Goal: Task Accomplishment & Management: Complete application form

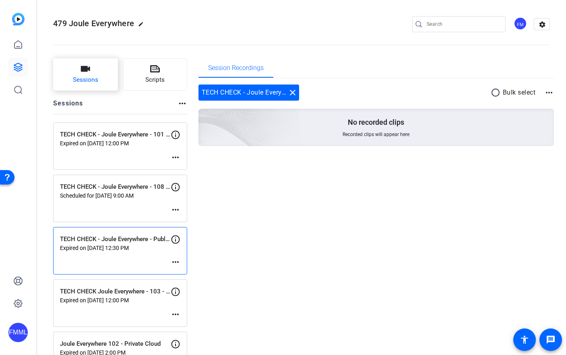
click at [79, 74] on button "Sessions" at bounding box center [85, 74] width 65 height 32
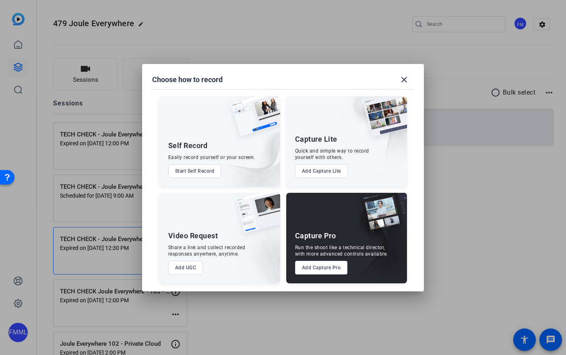
click at [324, 267] on button "Add Capture Pro" at bounding box center [321, 268] width 53 height 14
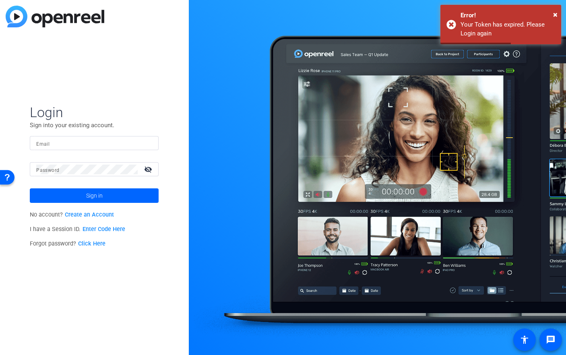
click at [67, 140] on input "Email" at bounding box center [94, 144] width 116 height 10
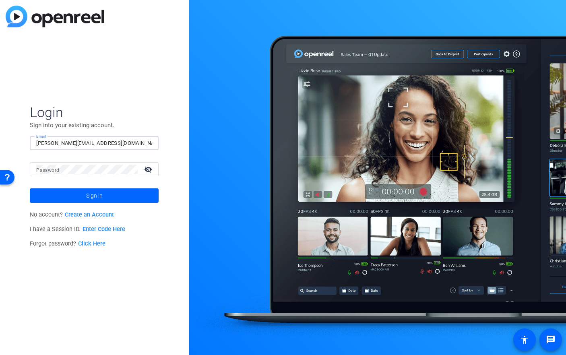
type input "[PERSON_NAME][EMAIL_ADDRESS][DOMAIN_NAME]"
click at [30, 188] on button "Sign in" at bounding box center [94, 195] width 129 height 14
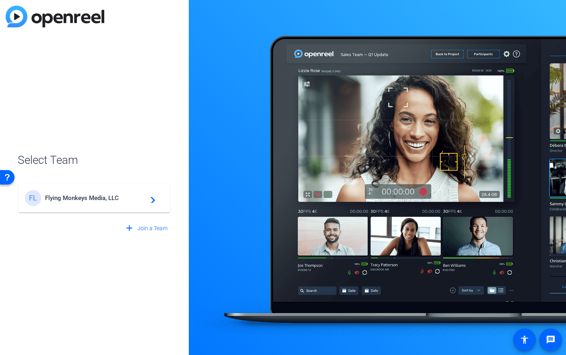
click at [102, 201] on span "Flying Monkeys Media, LLC" at bounding box center [95, 198] width 101 height 7
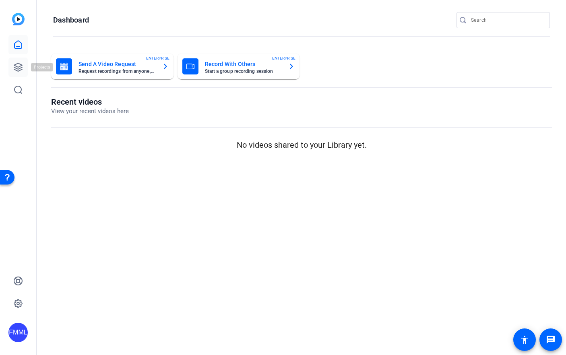
click at [17, 67] on icon at bounding box center [18, 67] width 8 height 8
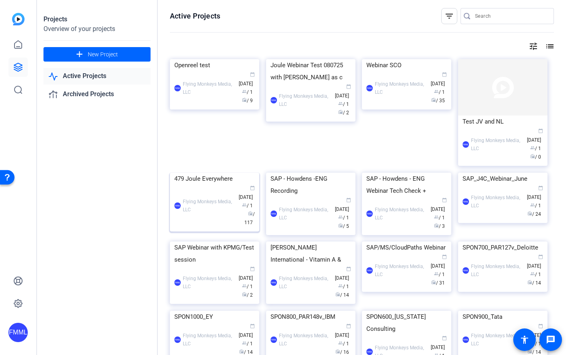
click at [203, 227] on div "FMML Flying Monkeys Media, LLC calendar_today [DATE] group / 1 radio / 117" at bounding box center [214, 206] width 81 height 42
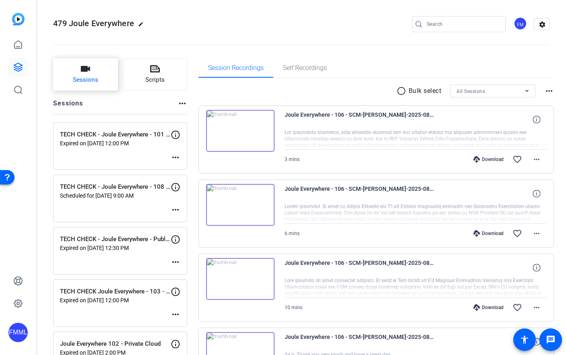
click at [91, 81] on span "Sessions" at bounding box center [85, 79] width 25 height 9
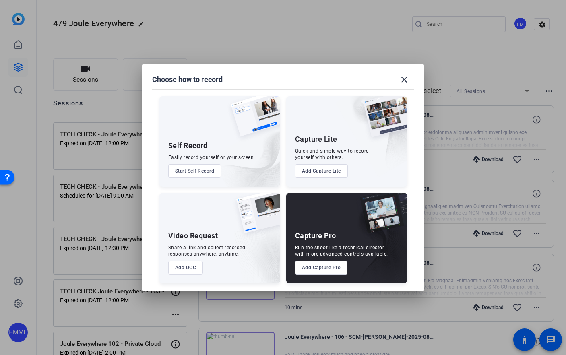
click at [304, 265] on button "Add Capture Pro" at bounding box center [321, 268] width 53 height 14
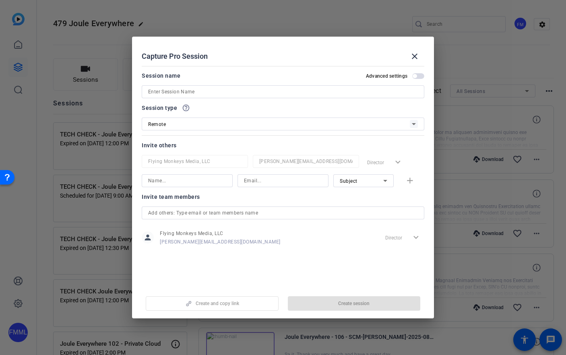
click at [217, 96] on input at bounding box center [283, 92] width 270 height 10
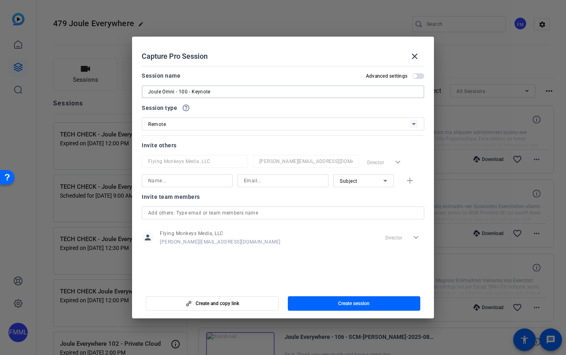
type input "Joule Omni - 100 - Keynote"
click at [359, 258] on mat-dialog-content "Session name Advanced settings [PERSON_NAME] - 100 - Keynote Session type help_…" at bounding box center [283, 175] width 302 height 224
click at [418, 76] on span "button" at bounding box center [418, 76] width 12 height 6
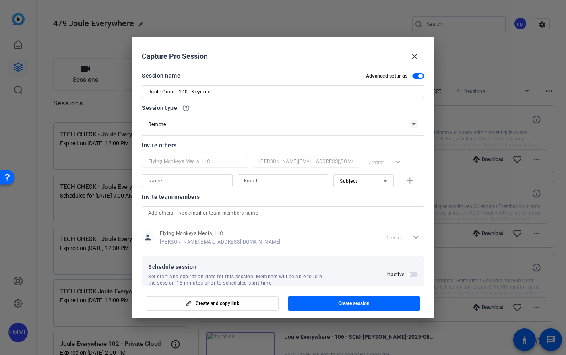
scroll to position [15, 0]
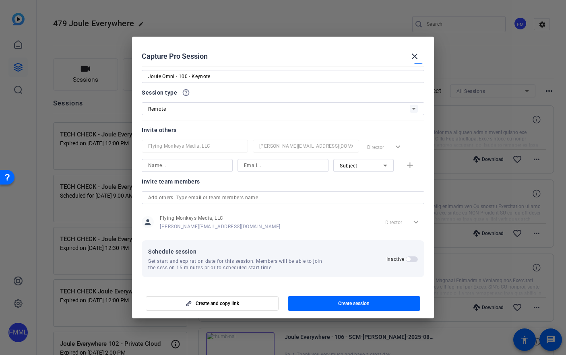
click at [408, 261] on span "button" at bounding box center [412, 260] width 12 height 6
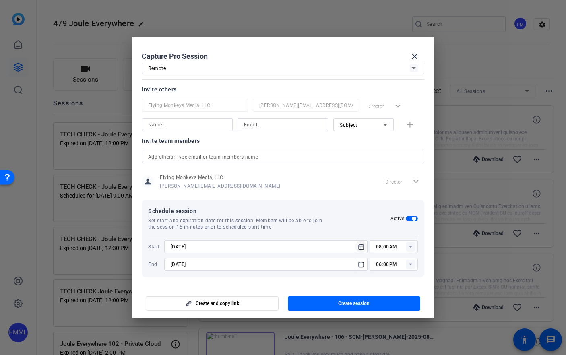
click at [359, 248] on icon "Open calendar" at bounding box center [361, 247] width 6 height 10
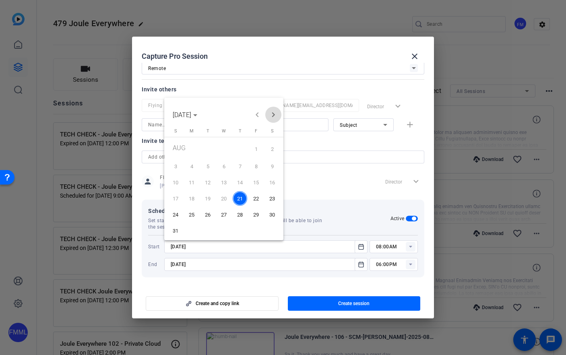
click at [271, 112] on span "Next month" at bounding box center [273, 115] width 16 height 16
click at [242, 165] on span "4" at bounding box center [240, 164] width 14 height 14
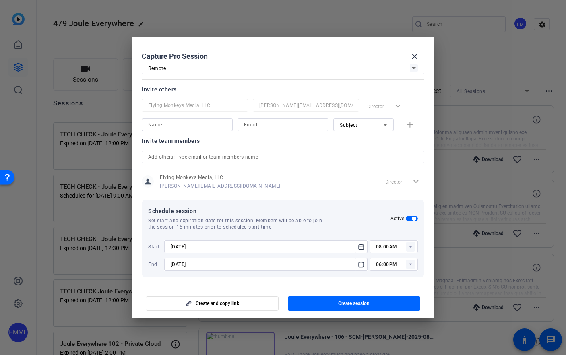
type input "[DATE]"
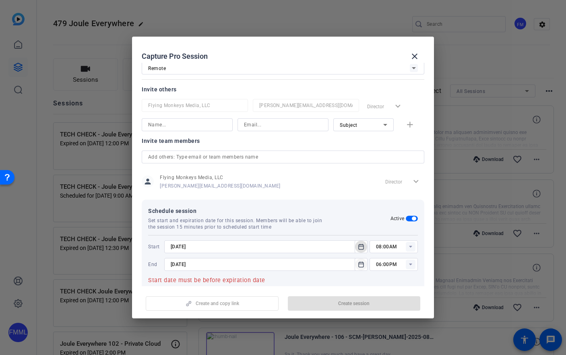
click at [365, 265] on mat-icon "Open calendar" at bounding box center [361, 265] width 10 height 10
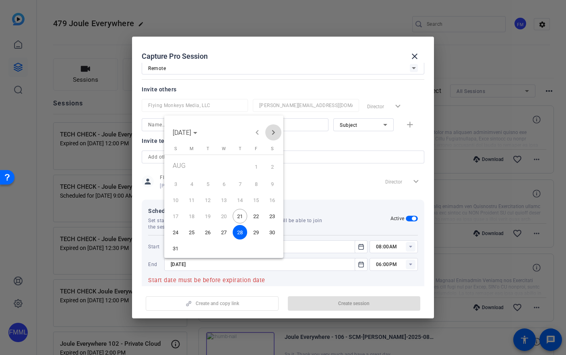
click at [276, 129] on span "Next month" at bounding box center [273, 132] width 16 height 16
click at [241, 181] on span "4" at bounding box center [240, 182] width 14 height 14
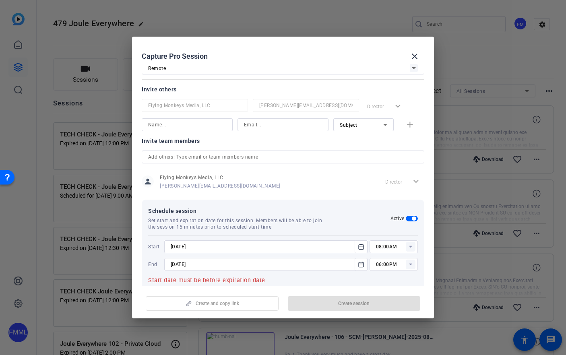
type input "[DATE]"
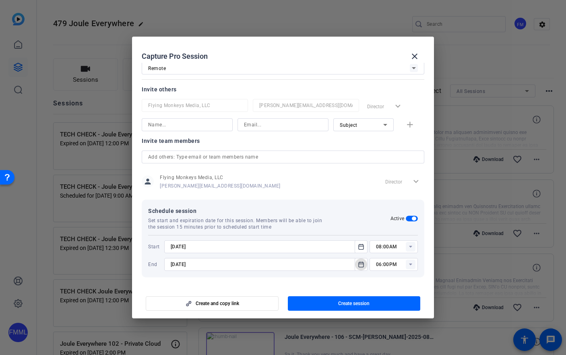
click at [407, 244] on rect at bounding box center [411, 247] width 10 height 10
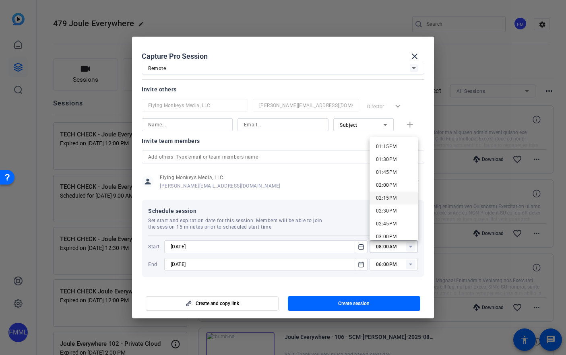
scroll to position [711, 0]
click at [387, 209] on span "03:00PM" at bounding box center [386, 209] width 21 height 6
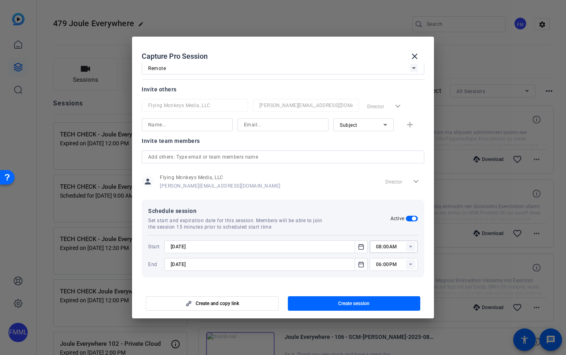
type input "03:00PM"
click at [408, 268] on rect at bounding box center [411, 265] width 10 height 10
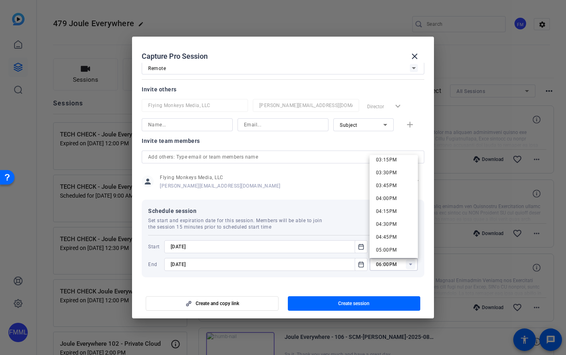
scroll to position [791, 0]
click at [394, 223] on span "04:30PM" at bounding box center [386, 224] width 21 height 6
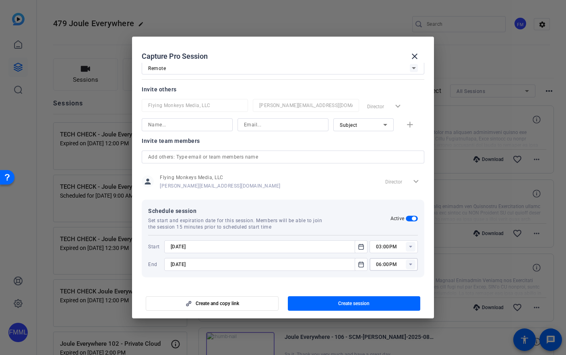
type input "04:30PM"
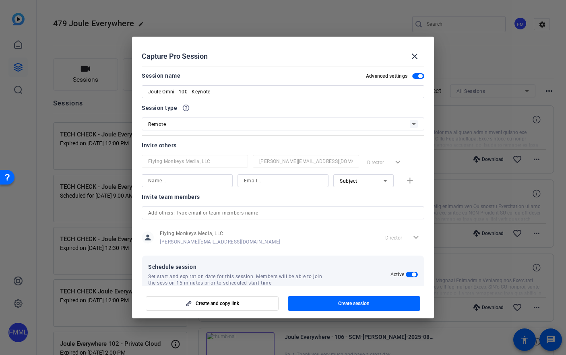
click at [176, 180] on input at bounding box center [187, 181] width 78 height 10
click at [175, 178] on input at bounding box center [187, 181] width 78 height 10
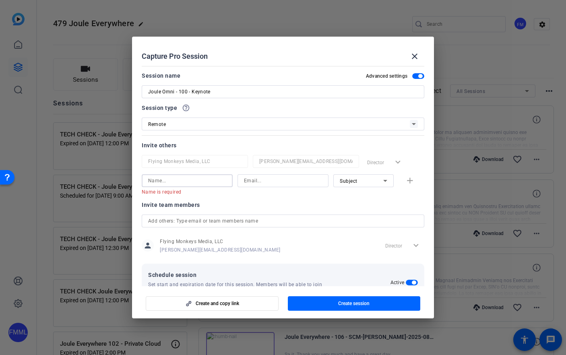
click at [193, 180] on input at bounding box center [187, 181] width 78 height 10
paste input "[PERSON_NAME][EMAIL_ADDRESS][DOMAIN_NAME]"
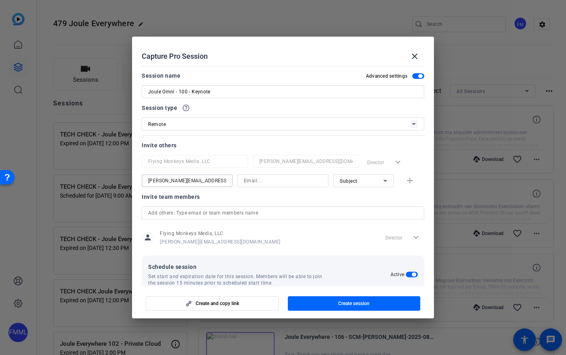
click at [152, 180] on input "[PERSON_NAME][EMAIL_ADDRESS][DOMAIN_NAME]" at bounding box center [187, 181] width 78 height 10
click at [166, 183] on input "[PERSON_NAME][EMAIL_ADDRESS][DOMAIN_NAME]" at bounding box center [187, 181] width 78 height 10
drag, startPoint x: 213, startPoint y: 184, endPoint x: 178, endPoint y: 184, distance: 34.2
click at [178, 184] on input "[PERSON_NAME] [EMAIL_ADDRESS][DOMAIN_NAME]" at bounding box center [187, 181] width 78 height 10
type input "[PERSON_NAME]"
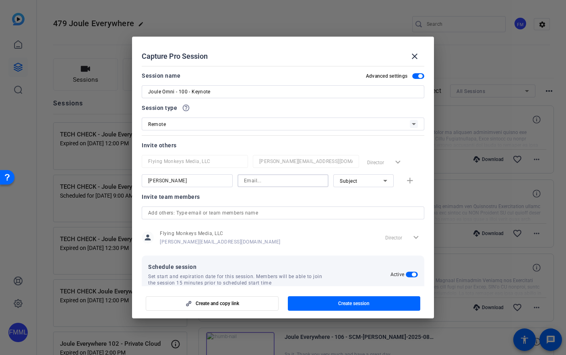
click at [256, 182] on input at bounding box center [283, 181] width 78 height 10
type input "[PERSON_NAME][EMAIL_ADDRESS][DOMAIN_NAME]"
click at [378, 183] on div "Subject" at bounding box center [361, 181] width 43 height 10
click at [357, 221] on mat-option "Subject" at bounding box center [363, 222] width 60 height 13
click at [409, 177] on mat-icon "add" at bounding box center [410, 181] width 10 height 10
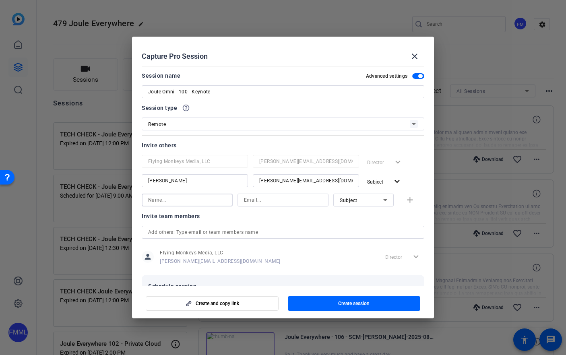
click at [172, 196] on input at bounding box center [187, 200] width 78 height 10
type input "[PERSON_NAME]"
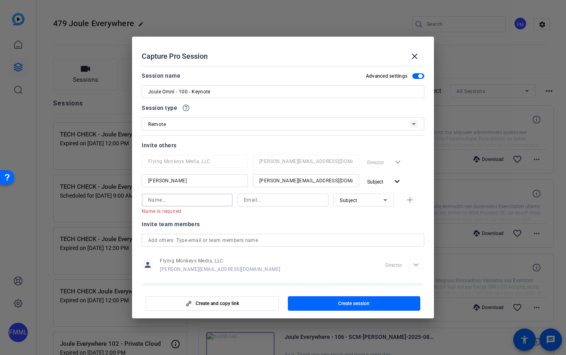
click at [254, 198] on input at bounding box center [283, 200] width 78 height 10
paste input "[PERSON_NAME][EMAIL_ADDRESS][PERSON_NAME][DOMAIN_NAME]"
type input "[PERSON_NAME][EMAIL_ADDRESS][PERSON_NAME][DOMAIN_NAME]"
click at [195, 202] on input at bounding box center [187, 200] width 78 height 10
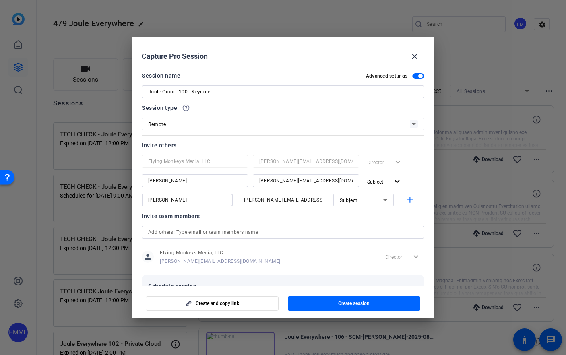
type input "[PERSON_NAME]"
click at [374, 199] on div "Subject" at bounding box center [361, 200] width 43 height 10
click at [361, 222] on mat-option "Collaborator" at bounding box center [363, 216] width 60 height 13
click at [410, 203] on mat-icon "add" at bounding box center [410, 200] width 10 height 10
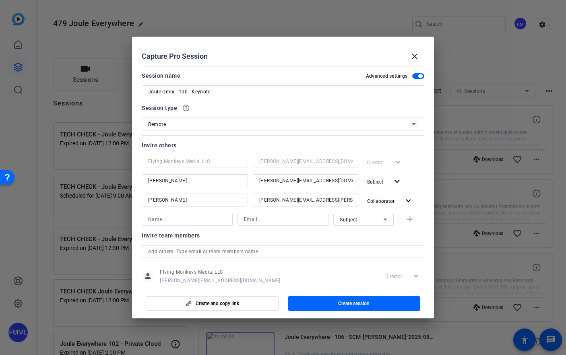
click at [188, 226] on div at bounding box center [187, 230] width 91 height 9
click at [183, 223] on input at bounding box center [187, 220] width 78 height 10
type input "mario"
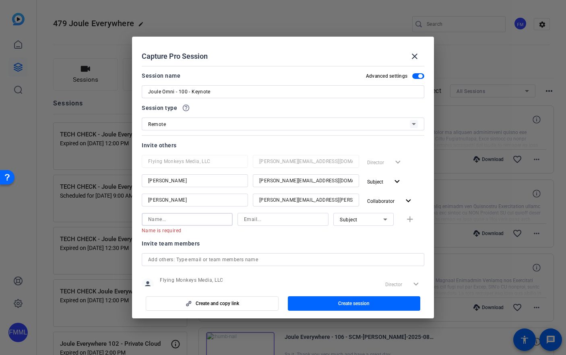
click at [262, 215] on input at bounding box center [283, 220] width 78 height 10
paste input "[EMAIL_ADDRESS][PERSON_NAME][DOMAIN_NAME]"
type input "[EMAIL_ADDRESS][PERSON_NAME][DOMAIN_NAME]"
click at [197, 222] on input at bounding box center [187, 220] width 78 height 10
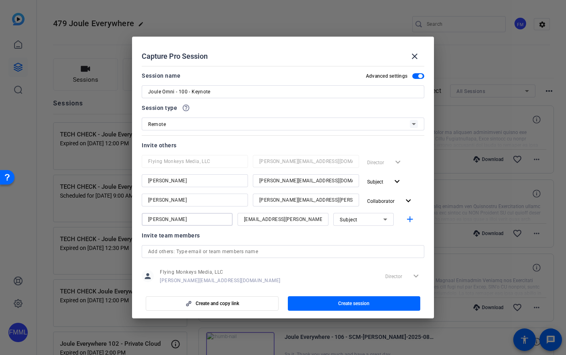
type input "[PERSON_NAME]"
click at [352, 218] on span "Subject" at bounding box center [349, 220] width 18 height 6
click at [353, 232] on span "Collaborator" at bounding box center [354, 236] width 29 height 10
click at [409, 222] on mat-icon "add" at bounding box center [410, 220] width 10 height 10
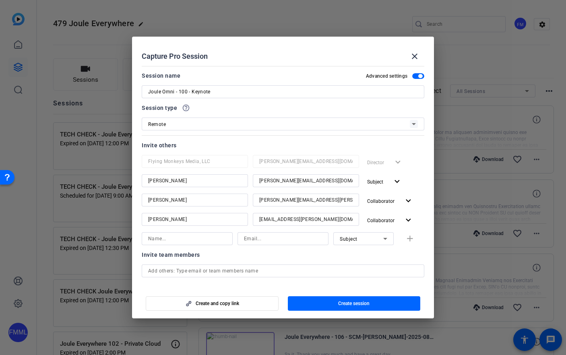
click at [186, 239] on input at bounding box center [187, 239] width 78 height 10
type input "[PERSON_NAME] [PERSON_NAME]"
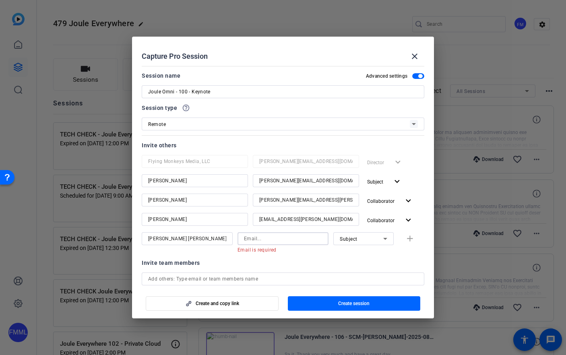
paste input "[PERSON_NAME][EMAIL_ADDRESS][DOMAIN_NAME]"
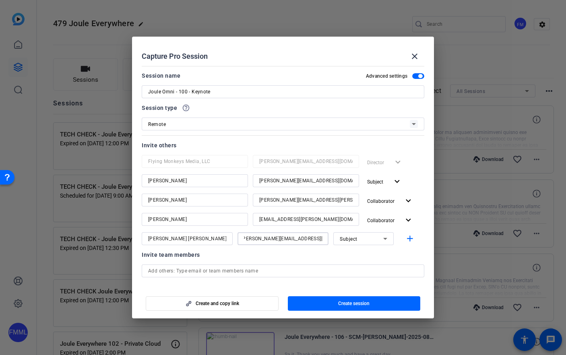
type input "[PERSON_NAME][EMAIL_ADDRESS][DOMAIN_NAME]"
click at [378, 236] on div "Subject" at bounding box center [361, 239] width 43 height 10
click at [370, 255] on mat-option "Collaborator" at bounding box center [363, 255] width 60 height 13
click at [412, 240] on mat-icon "add" at bounding box center [410, 239] width 10 height 10
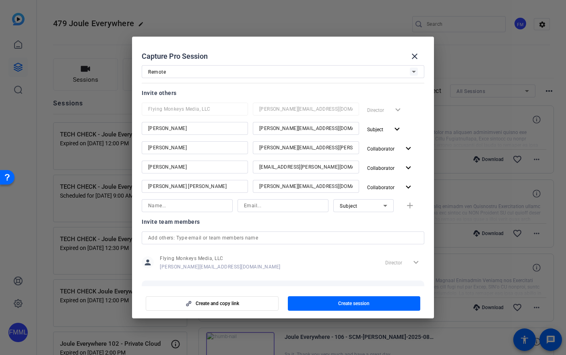
scroll to position [74, 0]
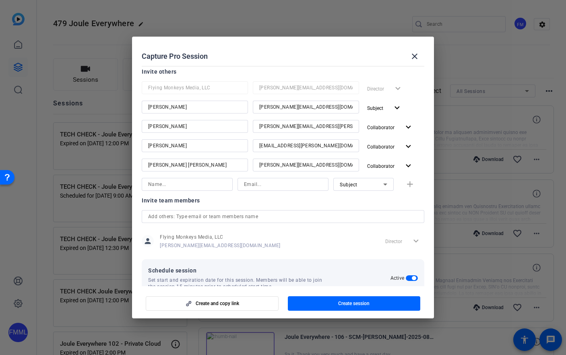
click at [173, 184] on input at bounding box center [187, 185] width 78 height 10
type input "[PERSON_NAME]"
type input "[EMAIL_ADDRESS][DOMAIN_NAME]"
click at [373, 185] on div "Subject" at bounding box center [361, 185] width 43 height 10
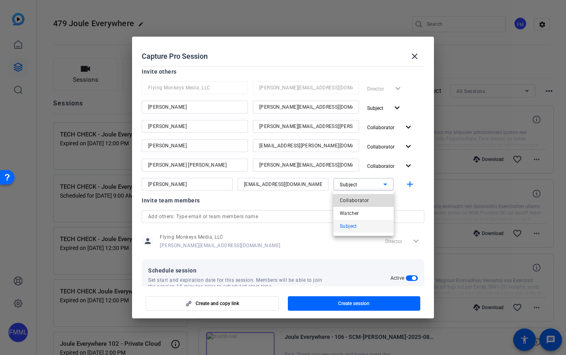
click at [369, 199] on mat-option "Collaborator" at bounding box center [363, 200] width 60 height 13
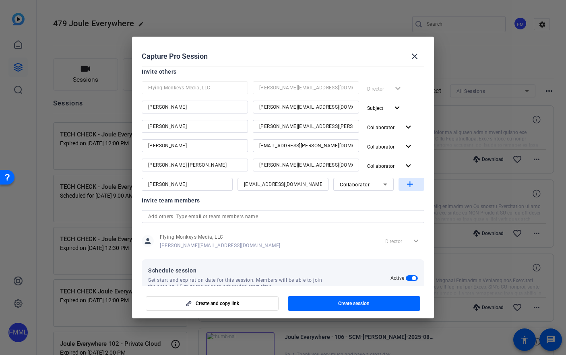
click at [408, 186] on mat-icon "add" at bounding box center [410, 185] width 10 height 10
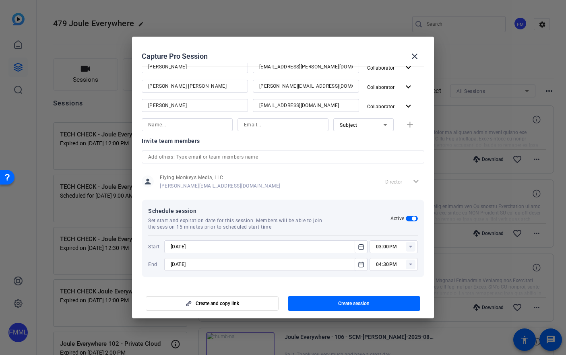
scroll to position [0, 0]
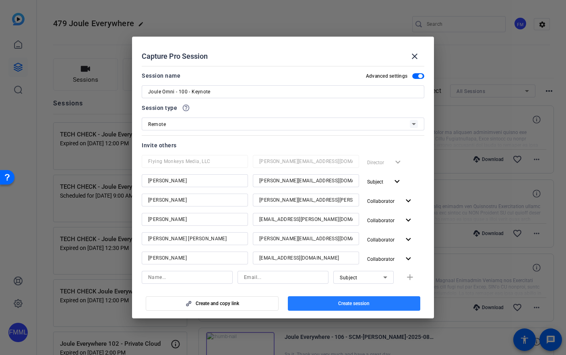
click at [327, 304] on span "button" at bounding box center [354, 303] width 133 height 19
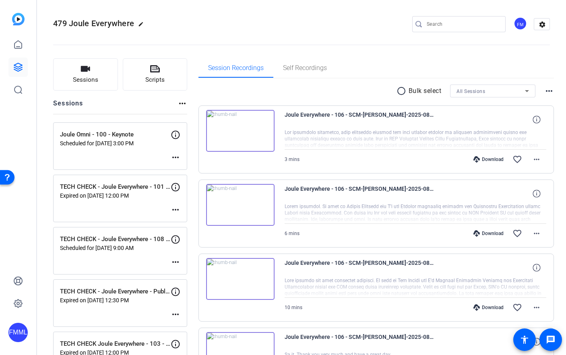
click at [174, 157] on mat-icon "more_horiz" at bounding box center [176, 158] width 10 height 10
click at [193, 166] on span "Edit Session" at bounding box center [195, 170] width 37 height 10
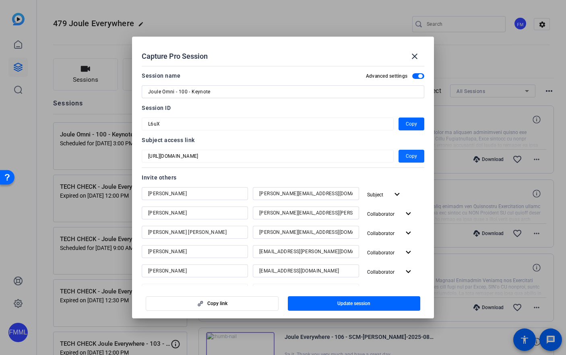
click at [412, 155] on span "Copy" at bounding box center [411, 156] width 11 height 10
click at [418, 58] on mat-icon "close" at bounding box center [415, 57] width 10 height 10
